Goal: Communication & Community: Participate in discussion

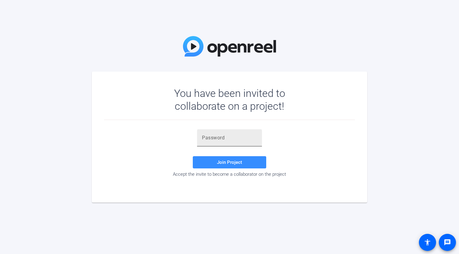
click at [221, 134] on input "text" at bounding box center [229, 137] width 55 height 7
paste input "Mw=n2K"
type input "Mw=n2K"
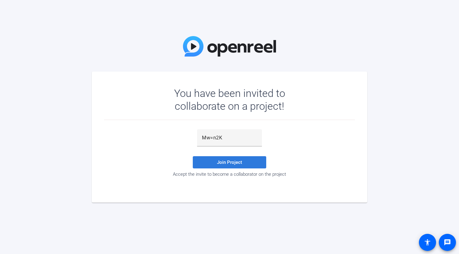
click at [244, 163] on span at bounding box center [229, 162] width 73 height 15
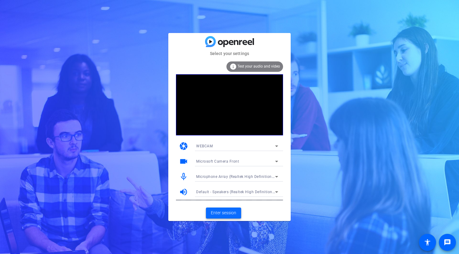
click at [224, 211] on span "Enter session" at bounding box center [223, 213] width 25 height 6
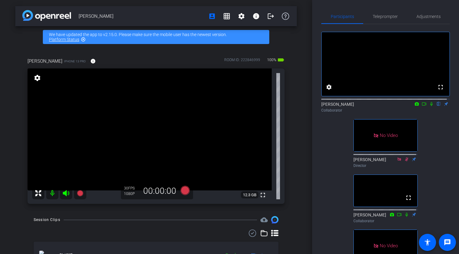
click at [429, 106] on icon at bounding box center [431, 104] width 5 height 4
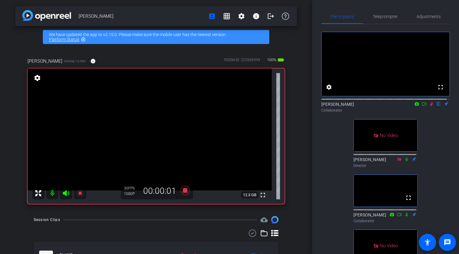
click at [420, 107] on mat-icon at bounding box center [423, 104] width 7 height 6
click at [436, 106] on icon at bounding box center [438, 104] width 5 height 4
click at [438, 106] on icon at bounding box center [439, 104] width 2 height 4
click at [436, 106] on icon at bounding box center [438, 104] width 5 height 4
click at [438, 106] on icon at bounding box center [439, 104] width 2 height 4
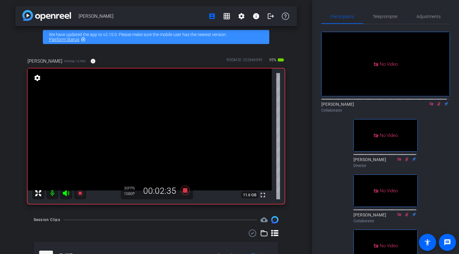
click at [437, 106] on icon at bounding box center [438, 104] width 3 height 4
click at [438, 106] on icon at bounding box center [439, 104] width 2 height 4
click at [436, 106] on icon at bounding box center [438, 104] width 5 height 4
click at [437, 106] on icon at bounding box center [438, 104] width 3 height 4
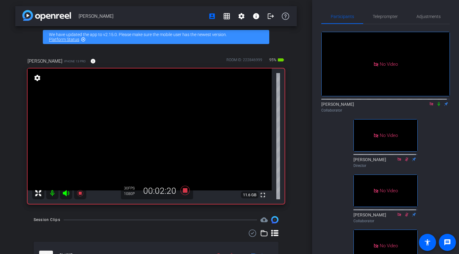
click at [436, 106] on icon at bounding box center [438, 104] width 5 height 4
click at [437, 106] on icon at bounding box center [438, 104] width 3 height 4
click at [436, 106] on icon at bounding box center [438, 104] width 5 height 4
click at [437, 106] on icon at bounding box center [438, 104] width 5 height 4
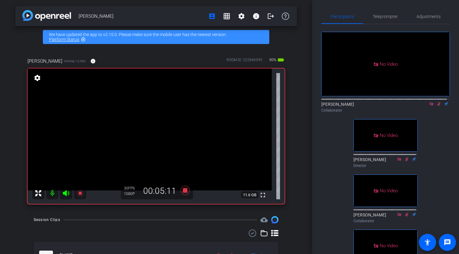
click at [436, 106] on icon at bounding box center [438, 104] width 5 height 4
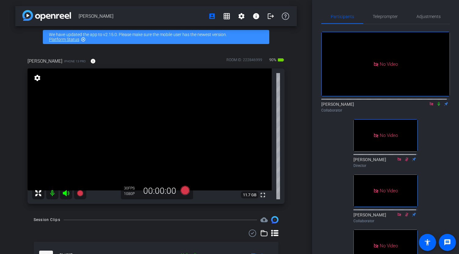
click at [430, 106] on icon at bounding box center [431, 103] width 3 height 3
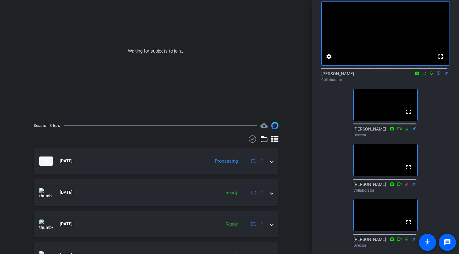
scroll to position [28, 0]
